Goal: Task Accomplishment & Management: Manage account settings

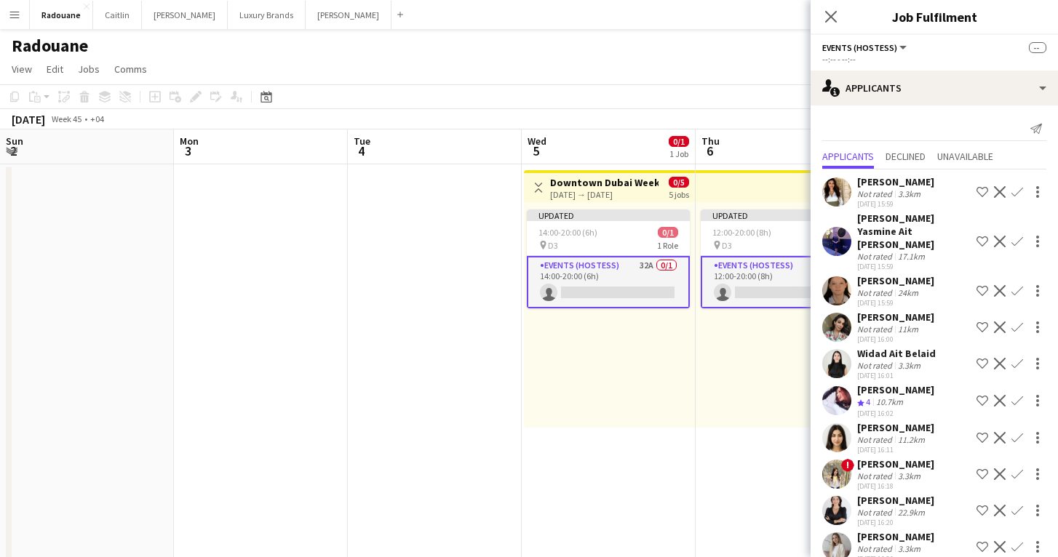
scroll to position [0, 391]
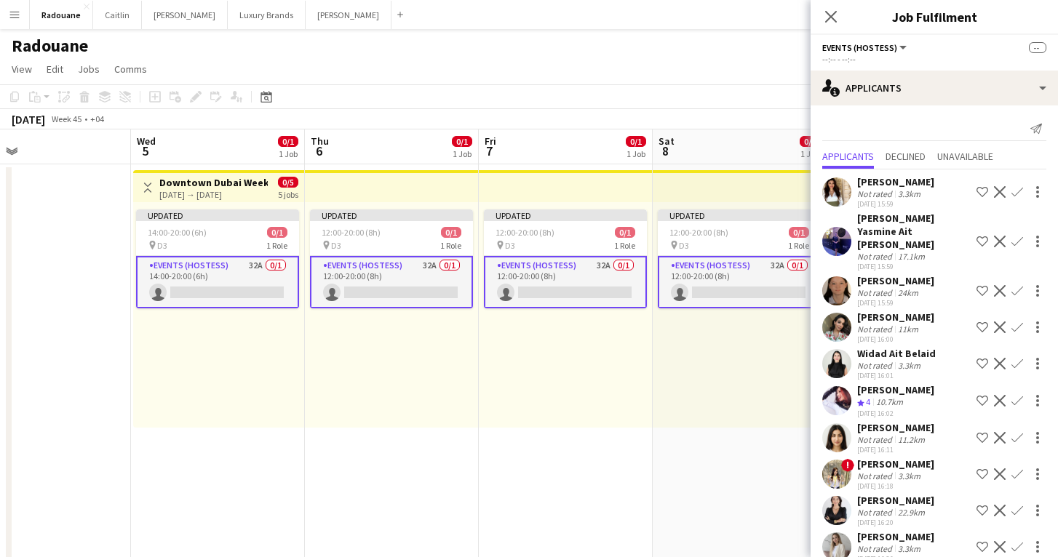
click at [42, 350] on app-date-cell at bounding box center [44, 430] width 174 height 533
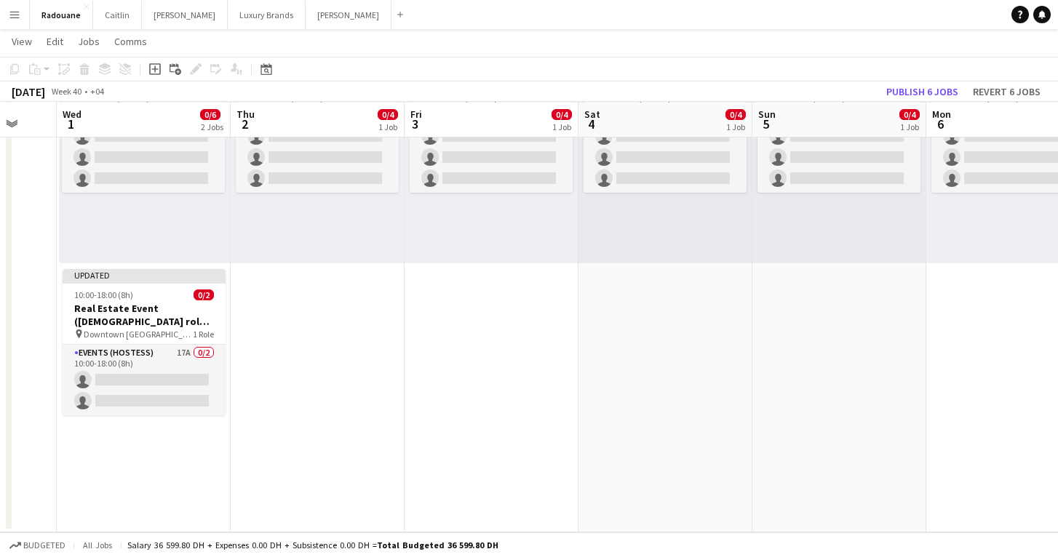
scroll to position [163, 0]
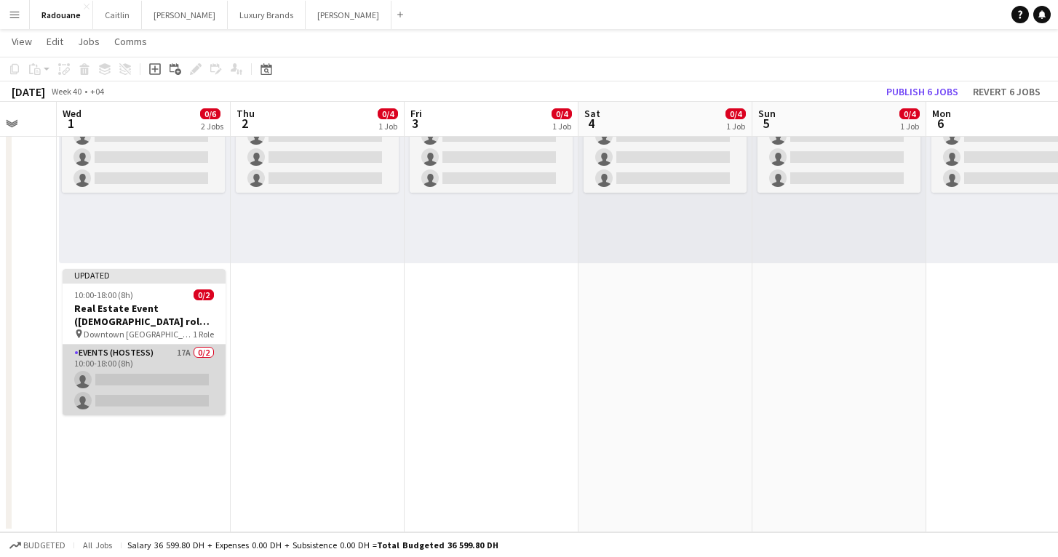
click at [149, 359] on app-card-role "Events (Hostess) 17A 0/2 10:00-18:00 (8h) single-neutral-actions single-neutral…" at bounding box center [144, 380] width 163 height 71
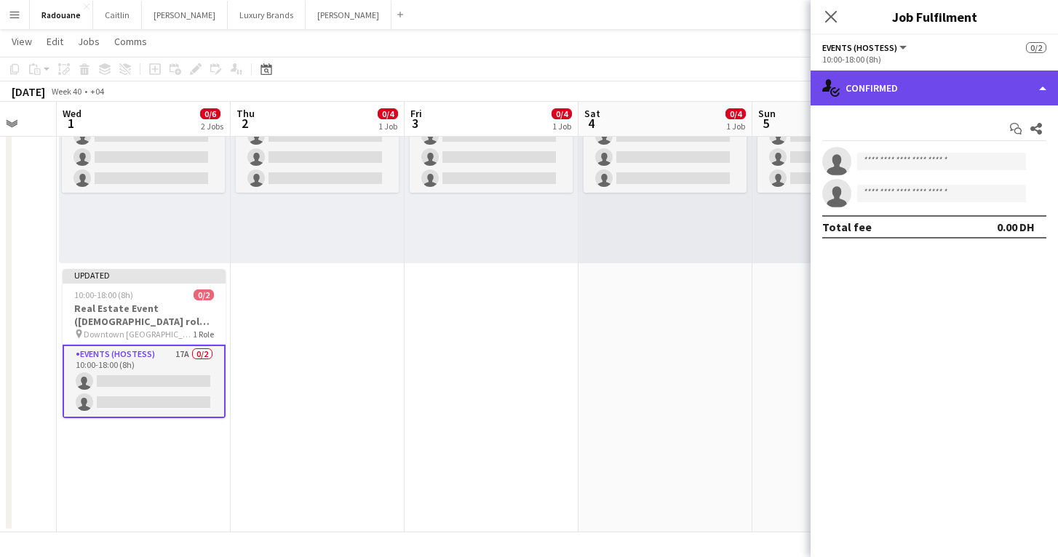
click at [930, 95] on div "single-neutral-actions-check-2 Confirmed" at bounding box center [934, 88] width 247 height 35
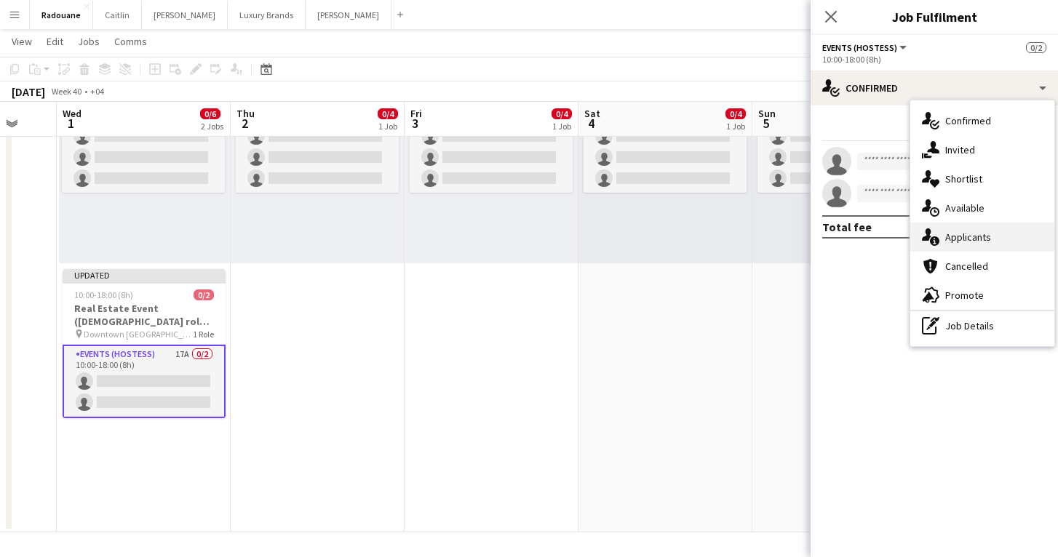
click at [951, 244] on div "single-neutral-actions-information Applicants" at bounding box center [982, 237] width 144 height 29
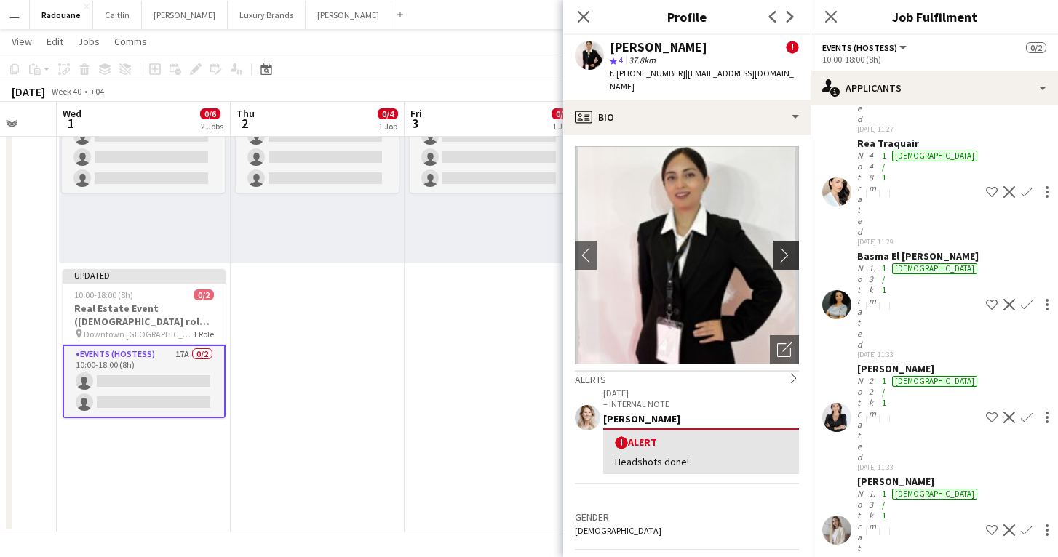
click at [785, 250] on button "chevron-right" at bounding box center [788, 255] width 29 height 29
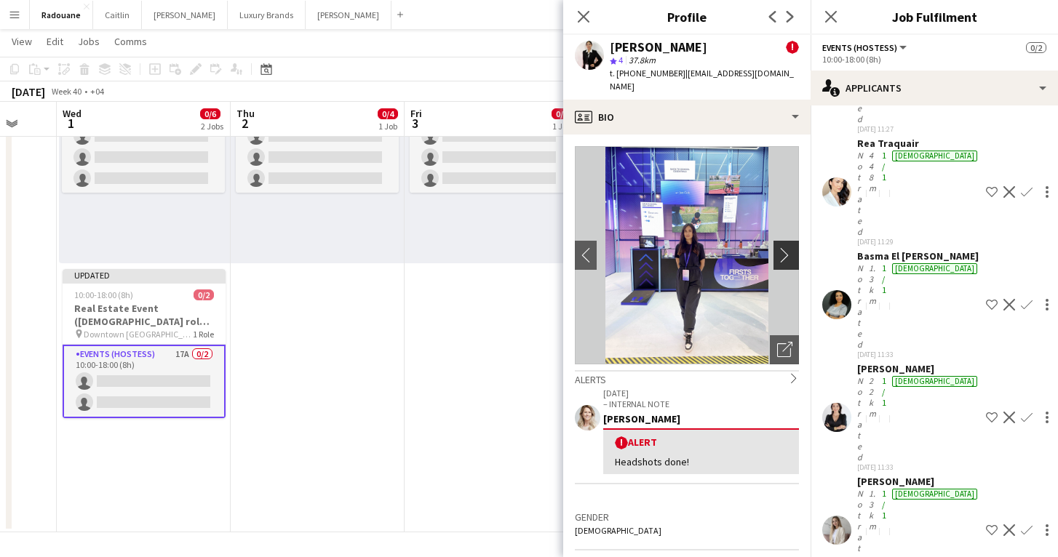
click at [785, 250] on button "chevron-right" at bounding box center [788, 255] width 29 height 29
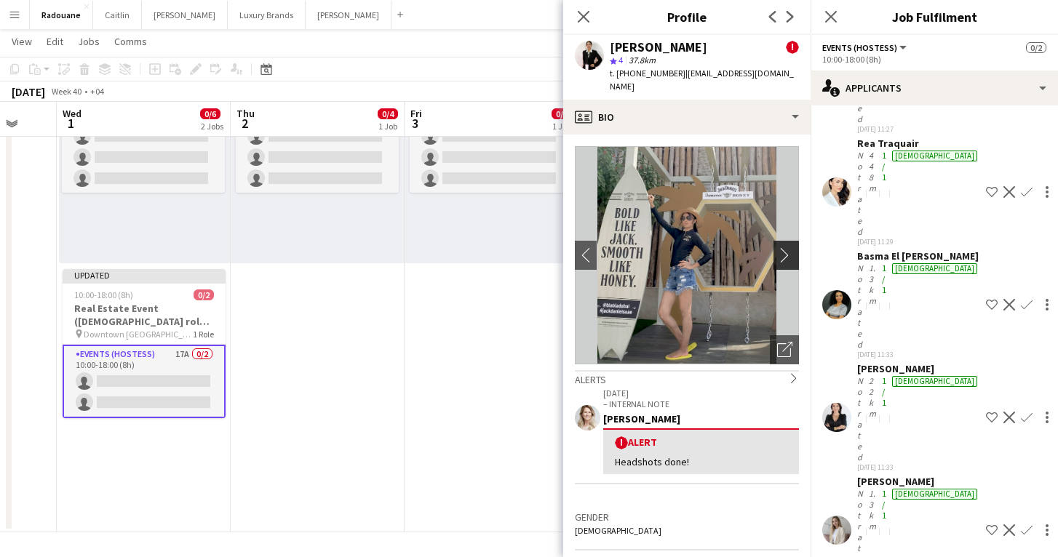
click at [787, 250] on button "chevron-right" at bounding box center [788, 255] width 29 height 29
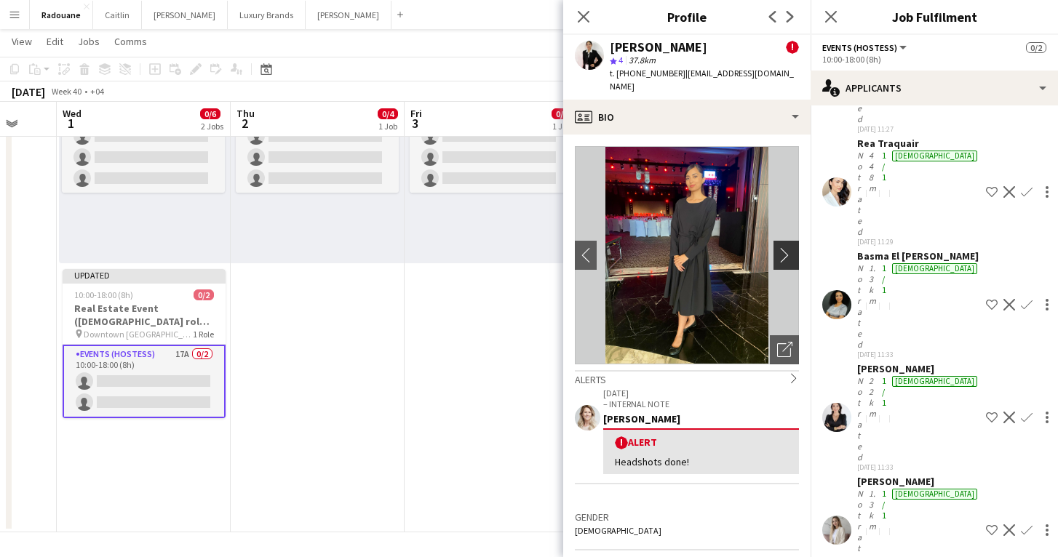
click at [787, 250] on button "chevron-right" at bounding box center [788, 255] width 29 height 29
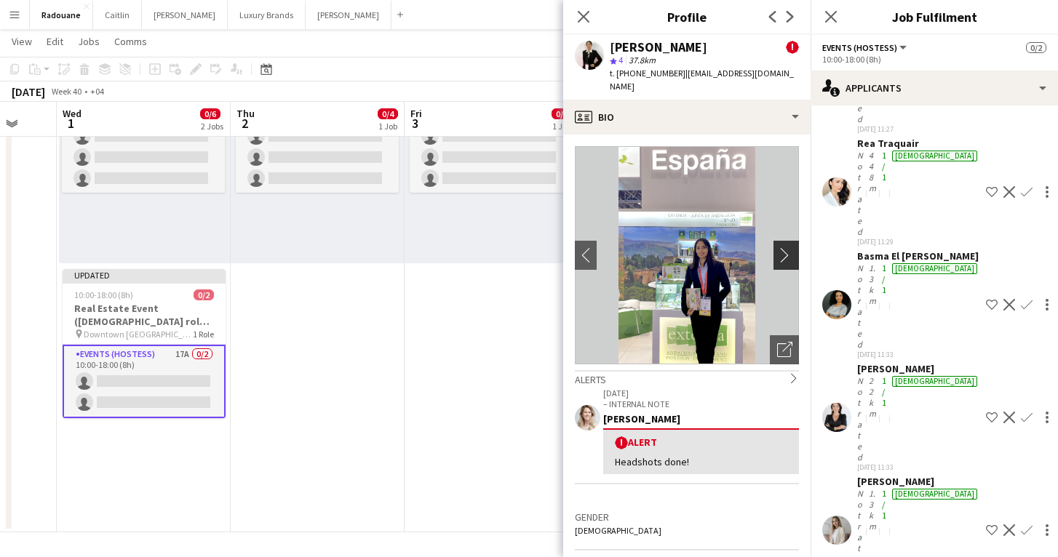
click at [787, 250] on button "chevron-right" at bounding box center [788, 255] width 29 height 29
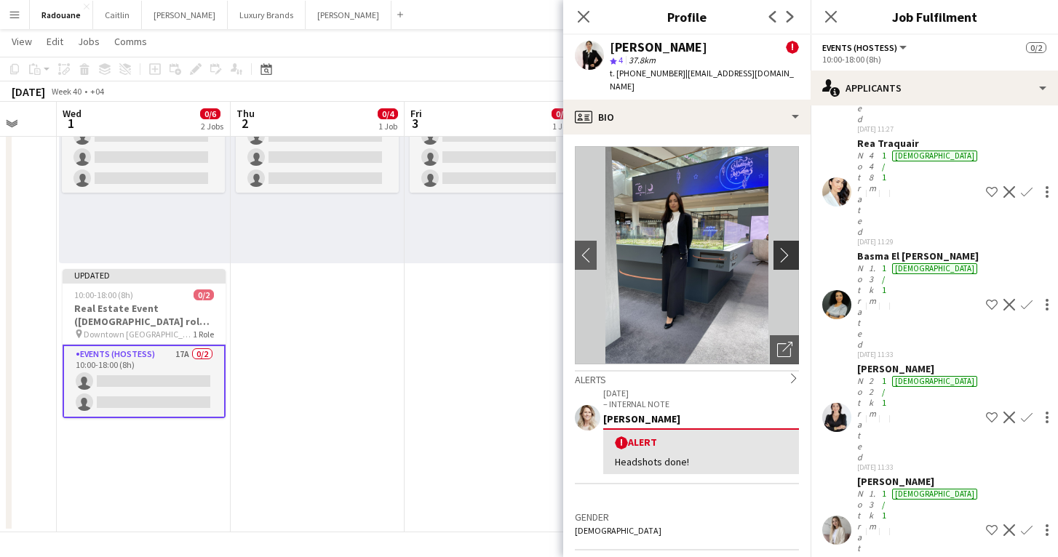
click at [787, 250] on button "chevron-right" at bounding box center [788, 255] width 29 height 29
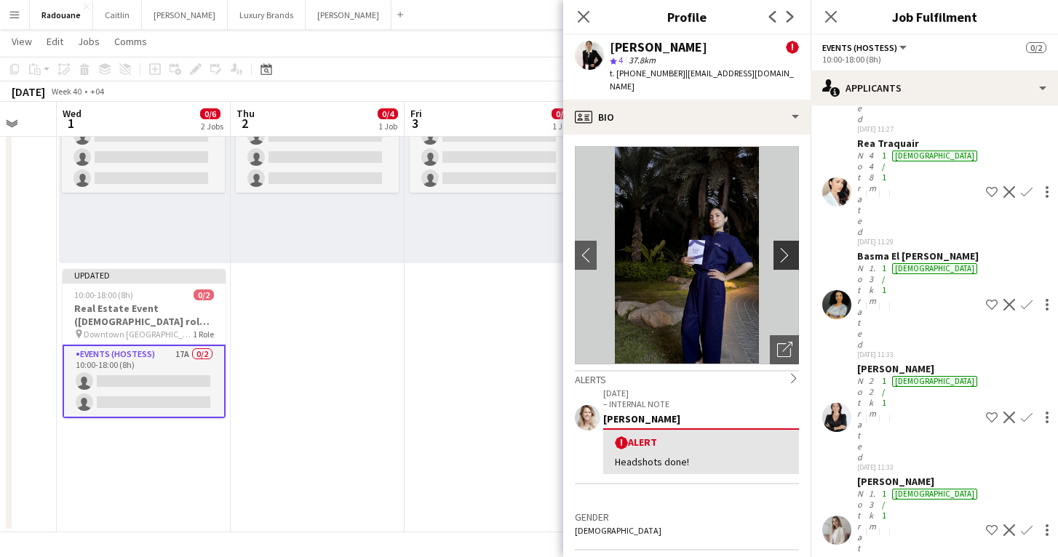
click at [787, 250] on button "chevron-right" at bounding box center [788, 255] width 29 height 29
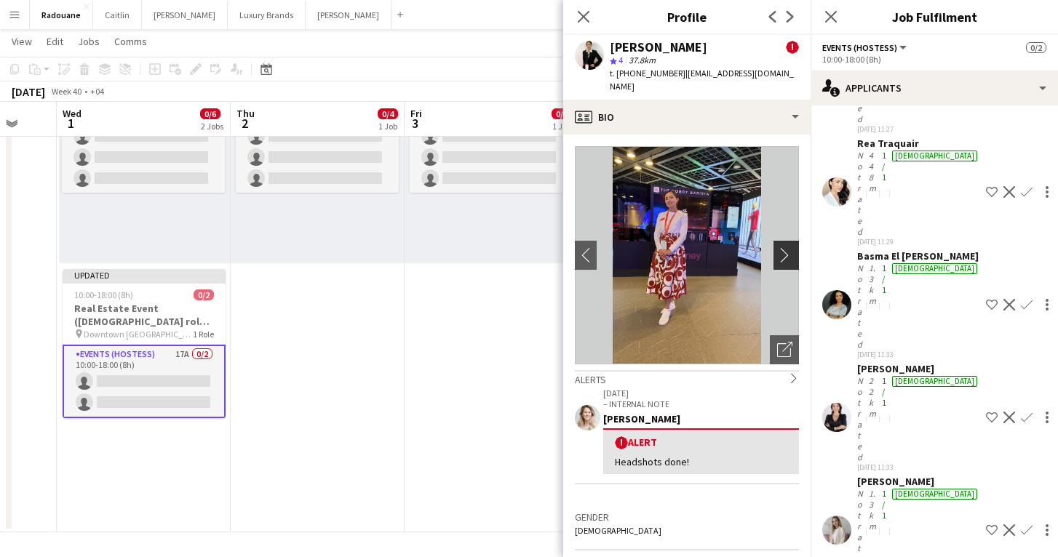
click at [787, 250] on button "chevron-right" at bounding box center [788, 255] width 29 height 29
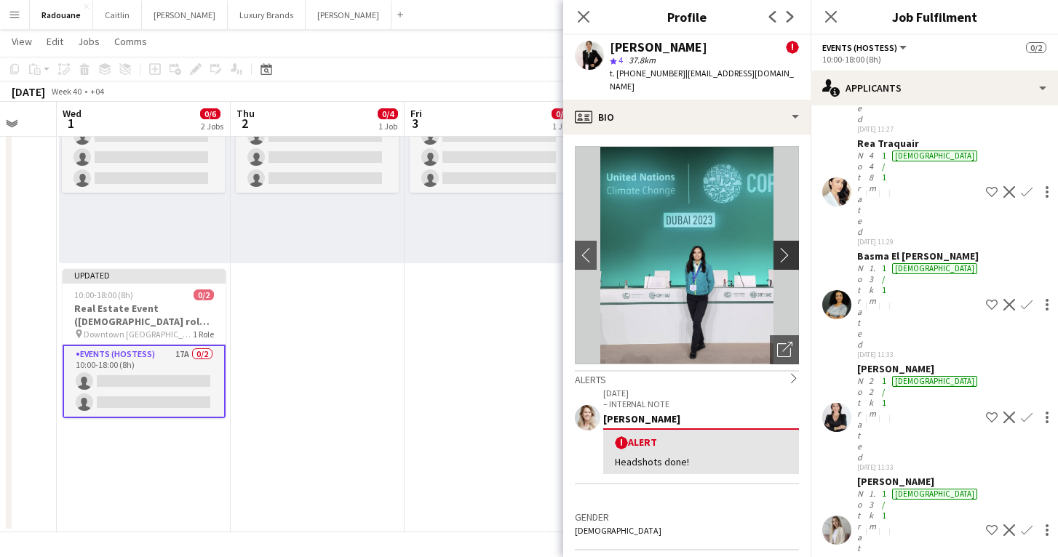
click at [787, 250] on button "chevron-right" at bounding box center [788, 255] width 29 height 29
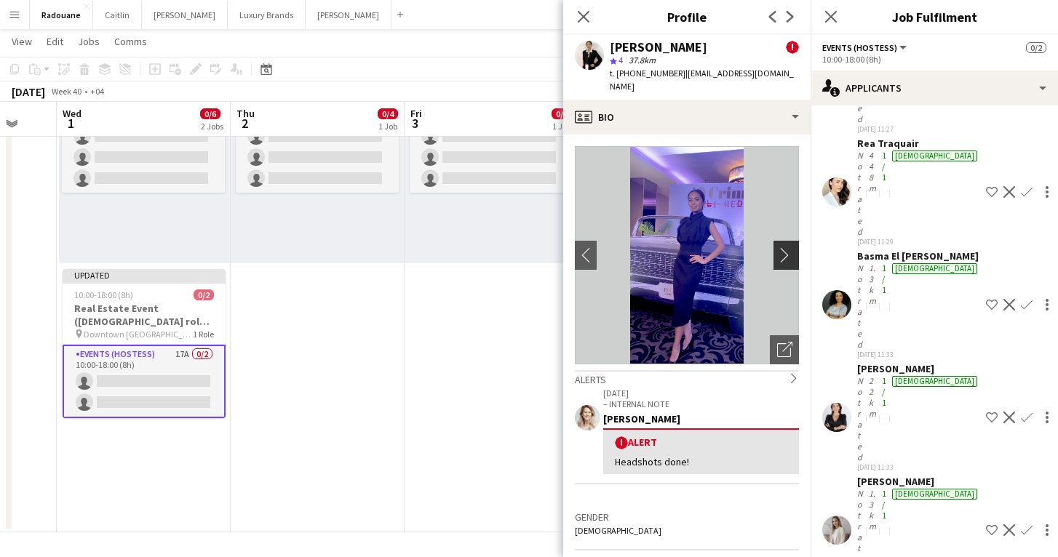
click at [787, 250] on button "chevron-right" at bounding box center [788, 255] width 29 height 29
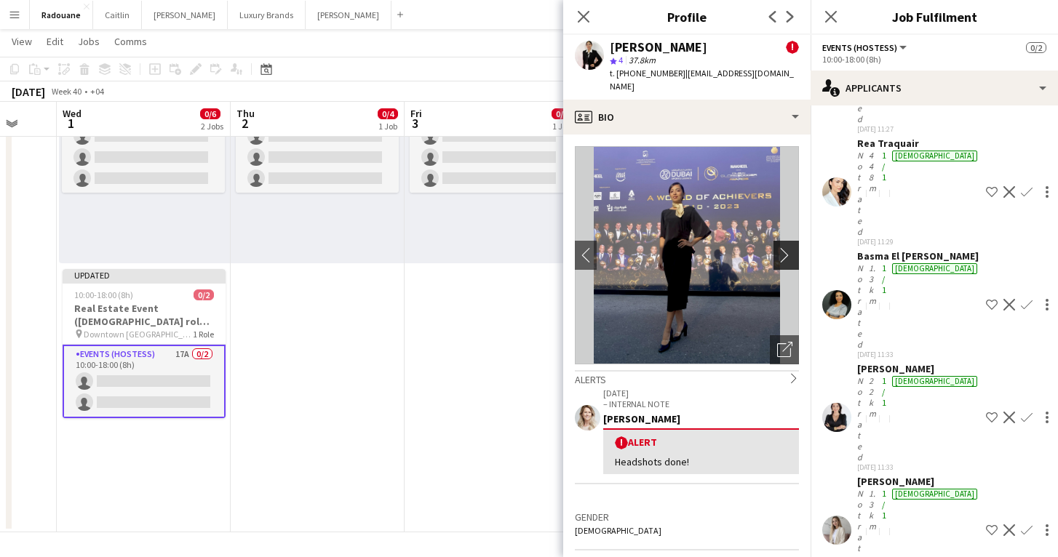
click at [787, 250] on button "chevron-right" at bounding box center [788, 255] width 29 height 29
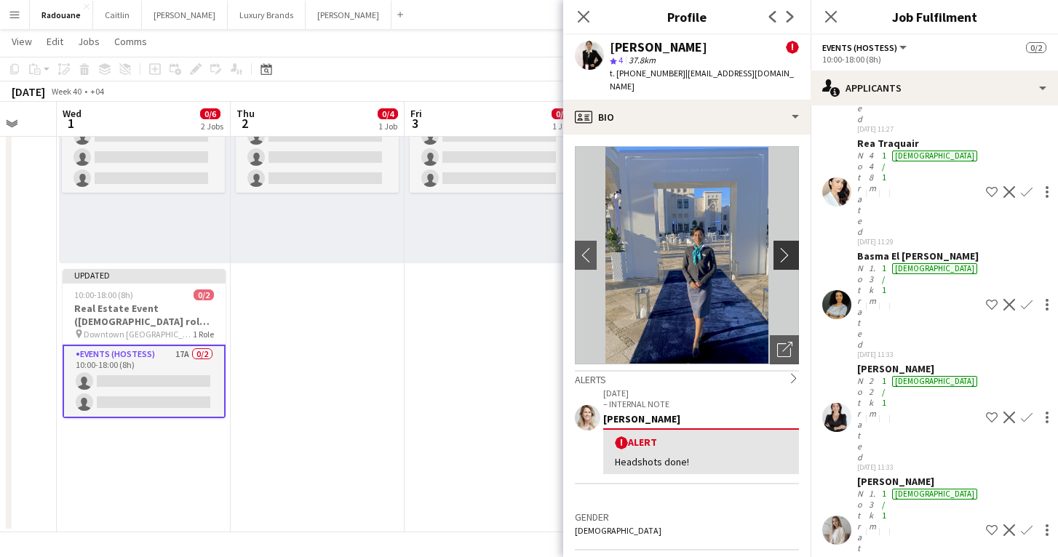
click at [787, 250] on button "chevron-right" at bounding box center [788, 255] width 29 height 29
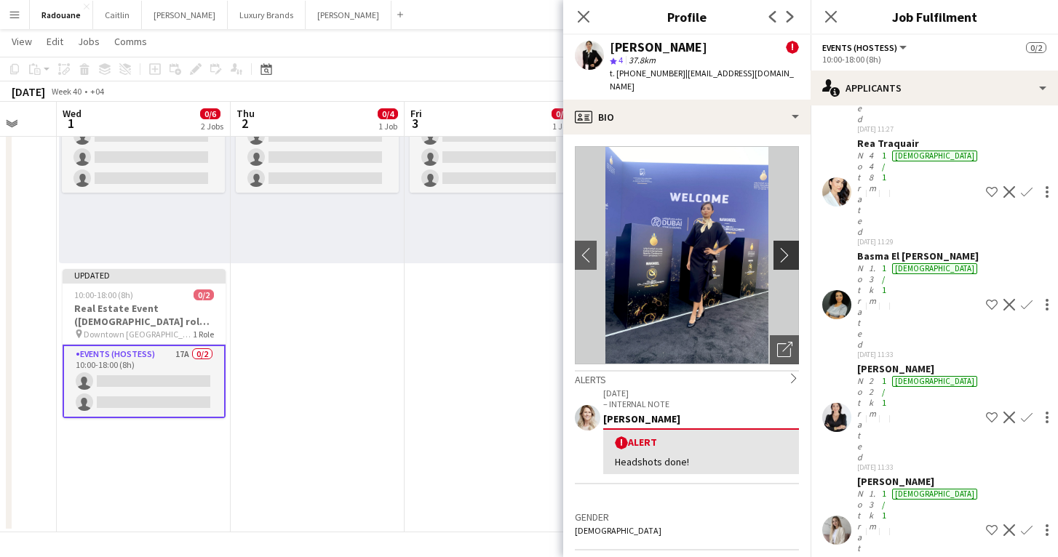
click at [787, 250] on button "chevron-right" at bounding box center [788, 255] width 29 height 29
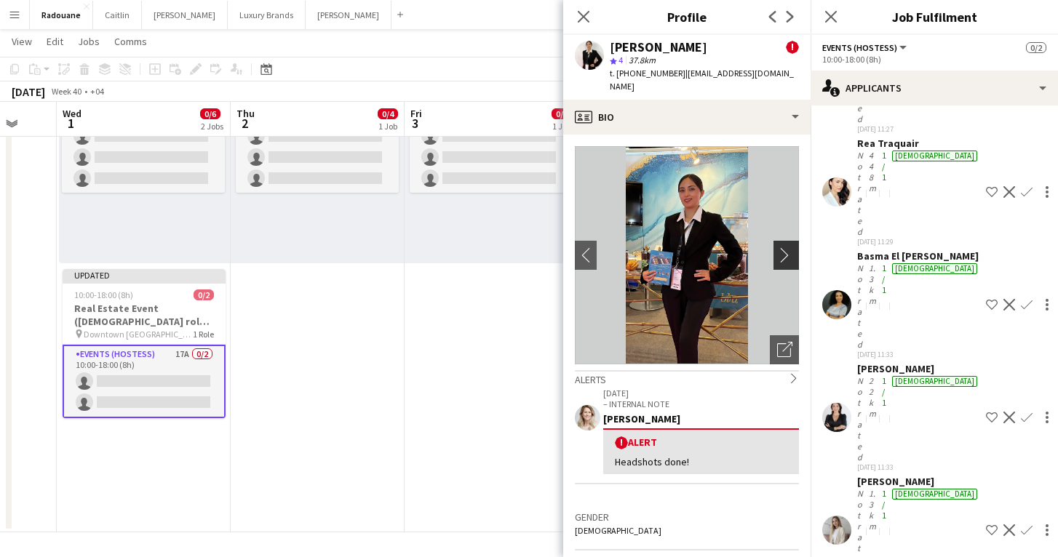
click at [787, 250] on button "chevron-right" at bounding box center [788, 255] width 29 height 29
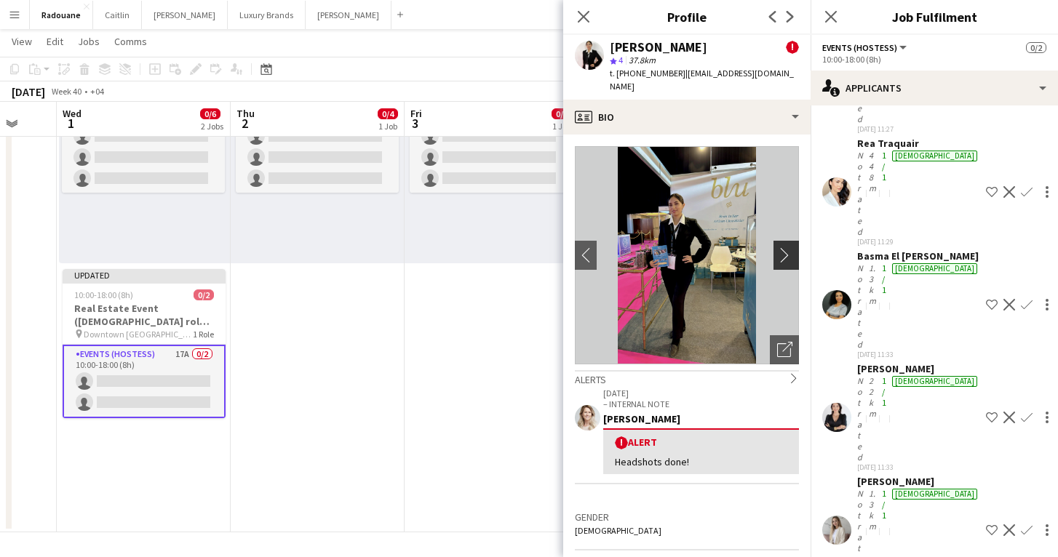
click at [787, 250] on button "chevron-right" at bounding box center [788, 255] width 29 height 29
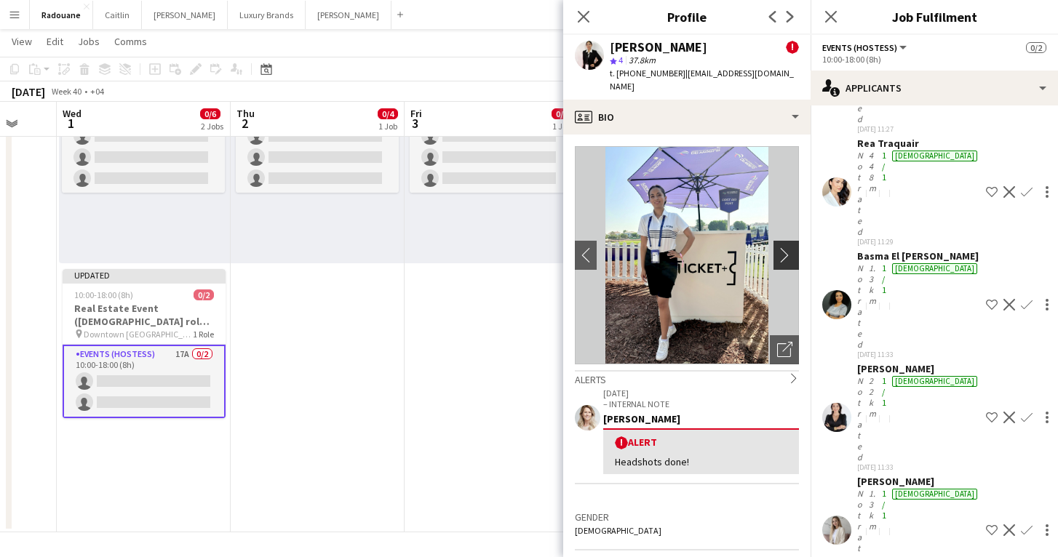
click at [787, 250] on button "chevron-right" at bounding box center [788, 255] width 29 height 29
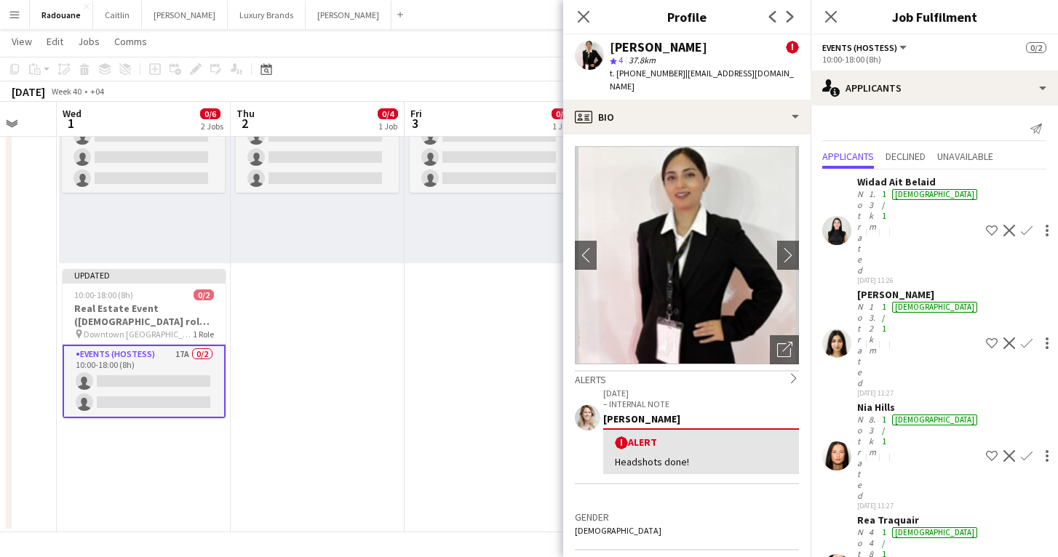
scroll to position [0, 0]
click at [349, 416] on app-date-cell "10:00-16:30 (6h30m) 0/4 pin [GEOGRAPHIC_DATA] 1 Role Promotional Staffing (Bran…" at bounding box center [318, 266] width 174 height 533
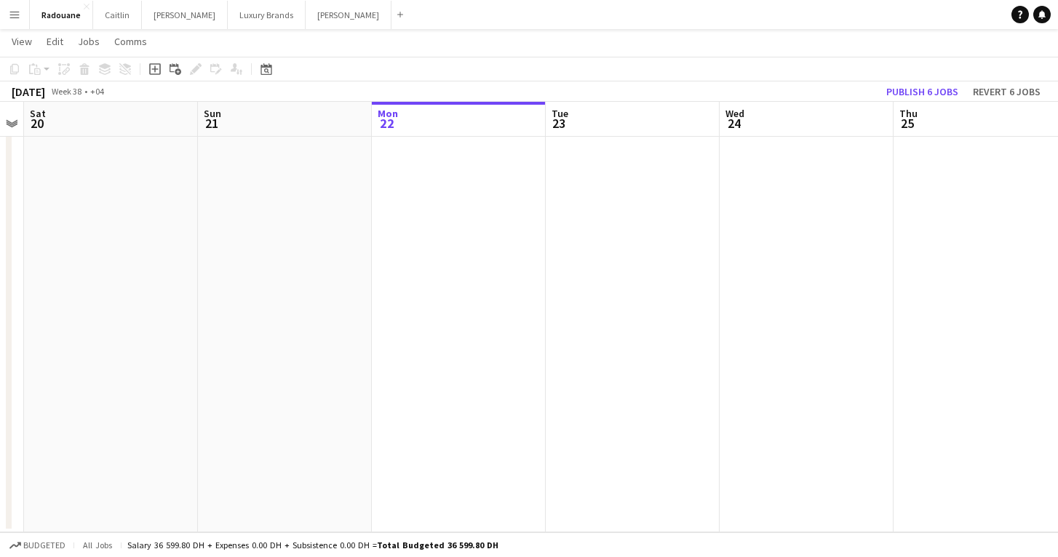
scroll to position [163, 0]
click at [453, 312] on app-date-cell at bounding box center [459, 266] width 174 height 533
